Goal: Find specific page/section

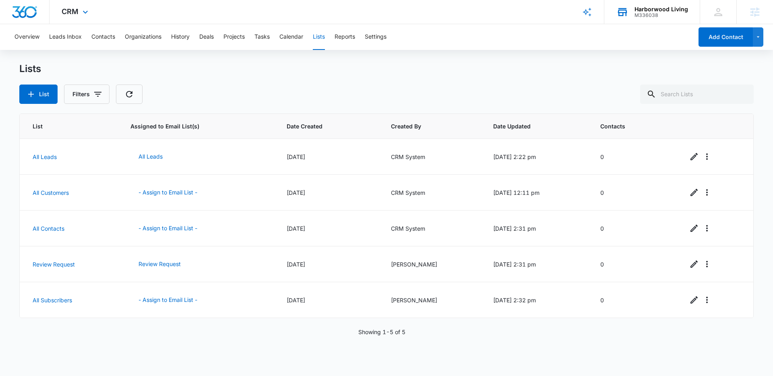
click at [640, 10] on div "Harborwood Living" at bounding box center [662, 9] width 54 height 6
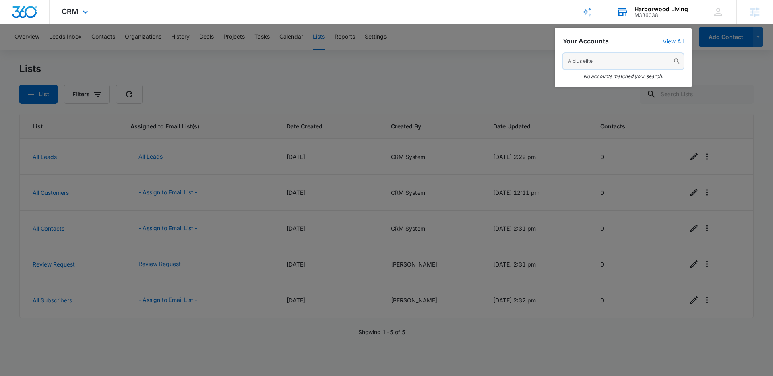
click at [604, 63] on input "A plus elite" at bounding box center [623, 61] width 121 height 16
paste input "M336539"
type input "M336539"
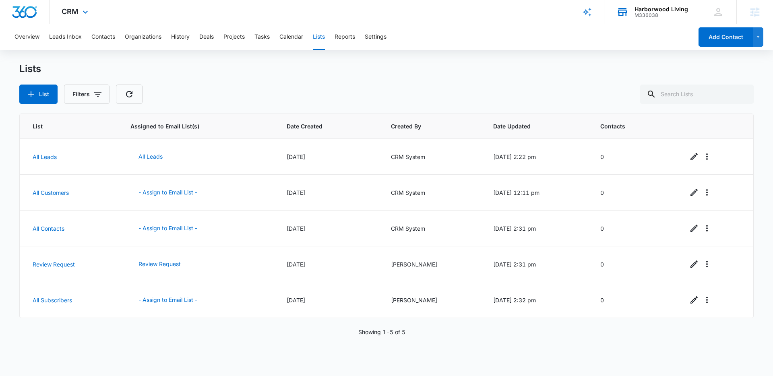
click at [635, 14] on div "Harborwood Living M336038 Your Accounts View All" at bounding box center [651, 12] width 95 height 24
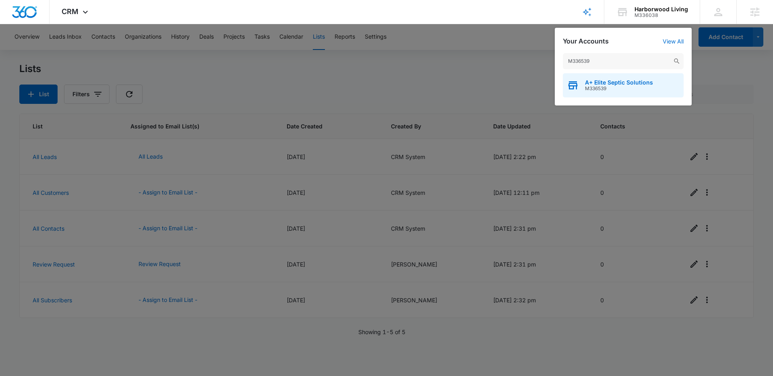
type input "M336539"
click at [611, 89] on span "M336539" at bounding box center [619, 89] width 68 height 6
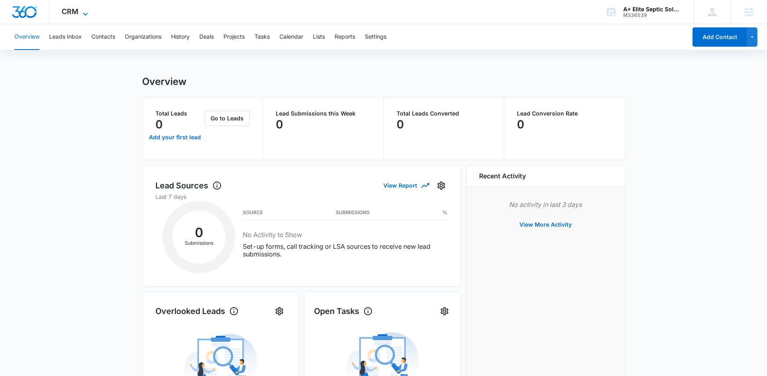
click at [74, 12] on span "CRM" at bounding box center [70, 11] width 17 height 8
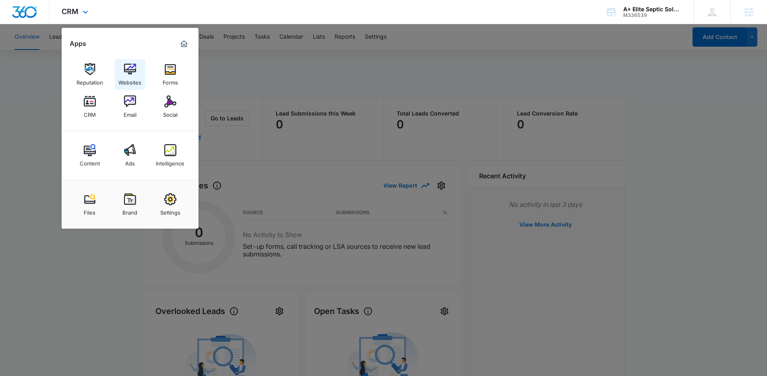
click at [128, 74] on img at bounding box center [130, 69] width 12 height 12
